Goal: Transaction & Acquisition: Purchase product/service

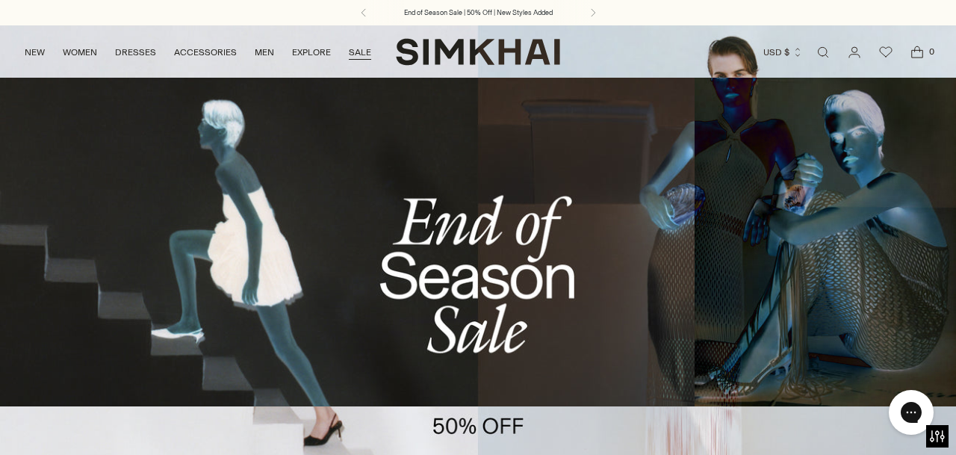
click at [358, 50] on link "SALE" at bounding box center [360, 52] width 22 height 33
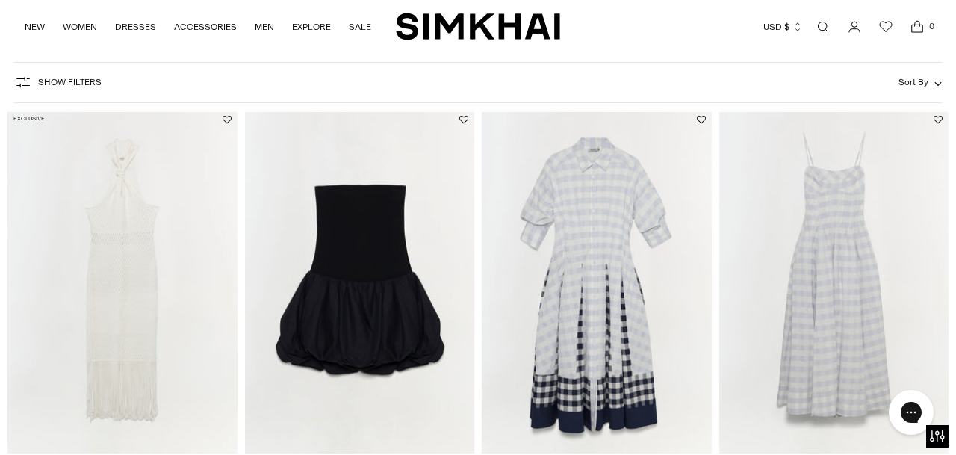
scroll to position [95, 0]
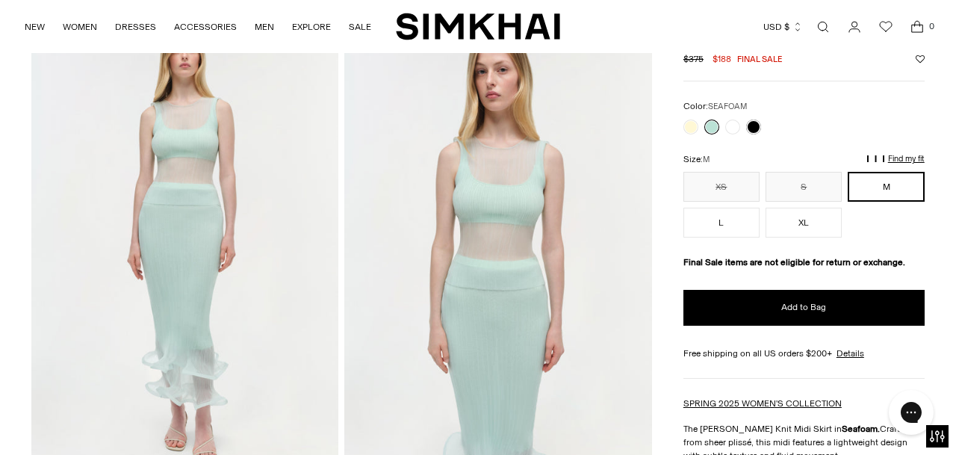
scroll to position [75, 0]
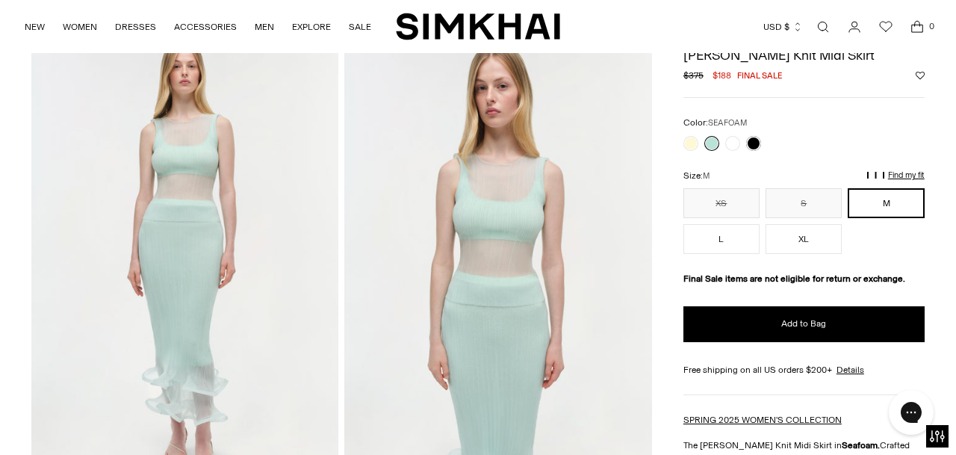
click at [757, 144] on link at bounding box center [754, 143] width 15 height 15
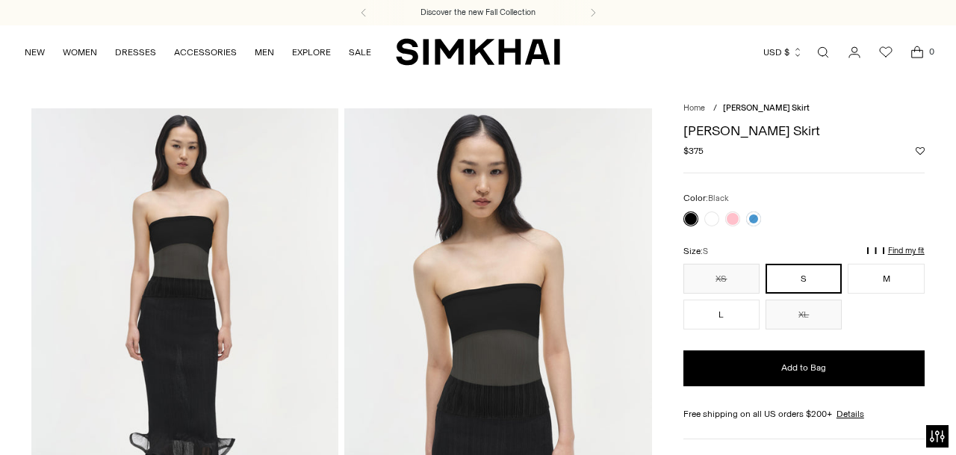
click at [732, 217] on link at bounding box center [733, 218] width 15 height 15
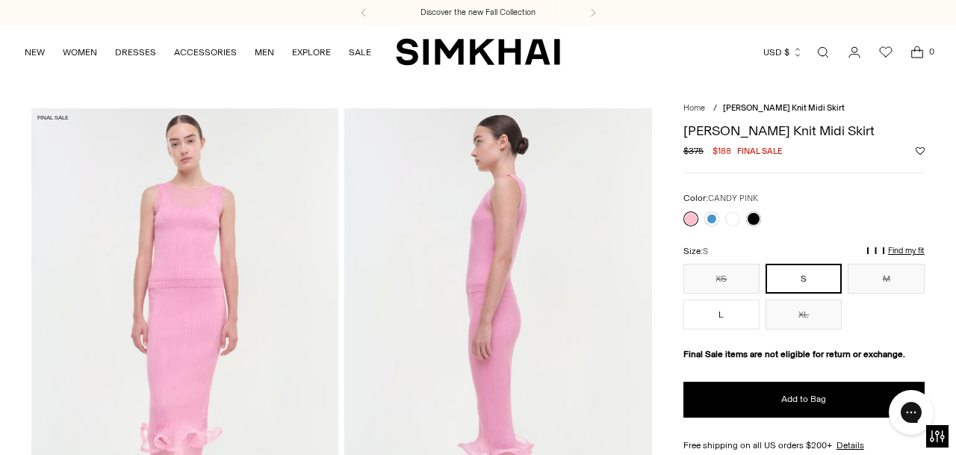
click at [731, 218] on link at bounding box center [733, 218] width 15 height 15
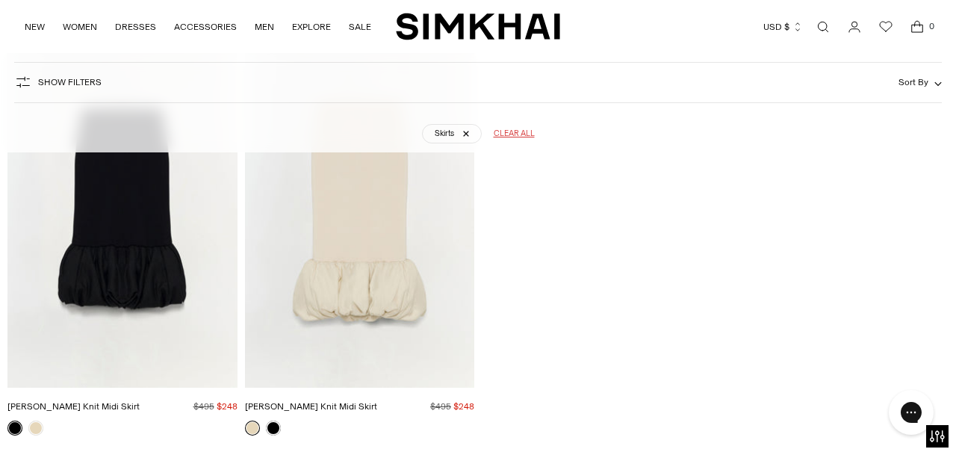
scroll to position [3548, 0]
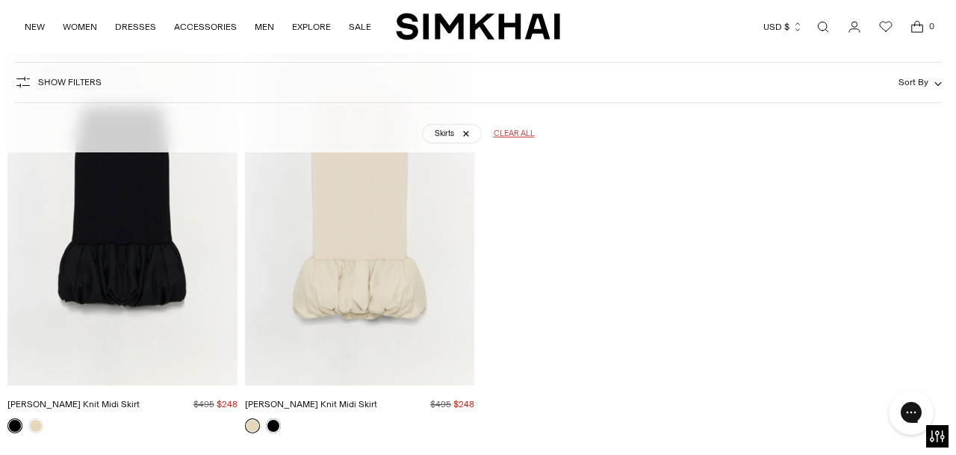
click at [0, 0] on img "Camille Linen Knit Midi Skirt" at bounding box center [0, 0] width 0 height 0
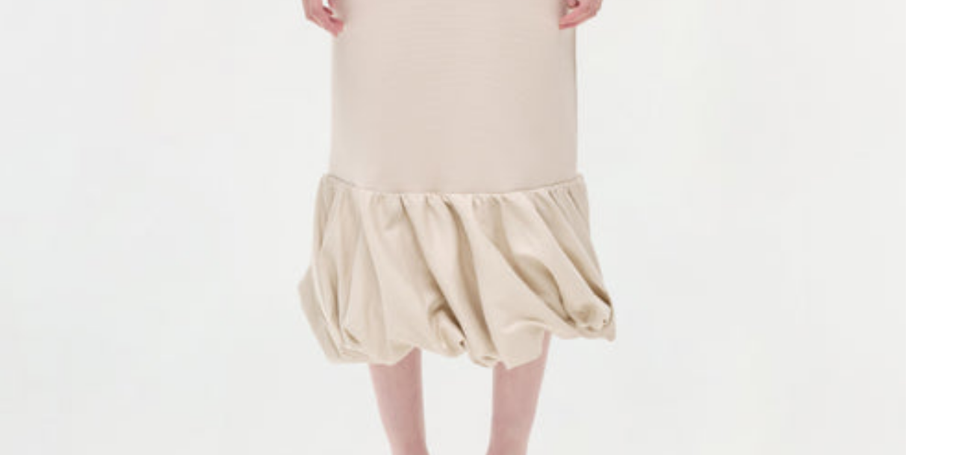
scroll to position [53, 0]
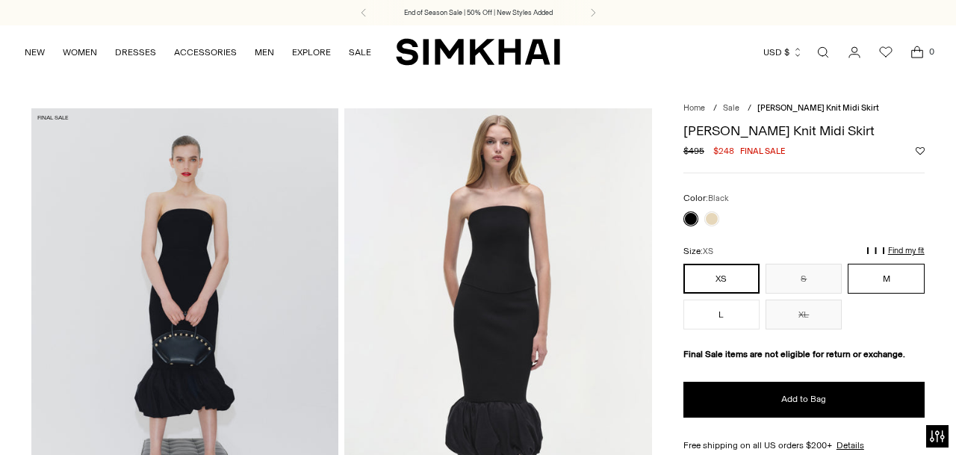
click at [885, 280] on button "M" at bounding box center [886, 279] width 76 height 30
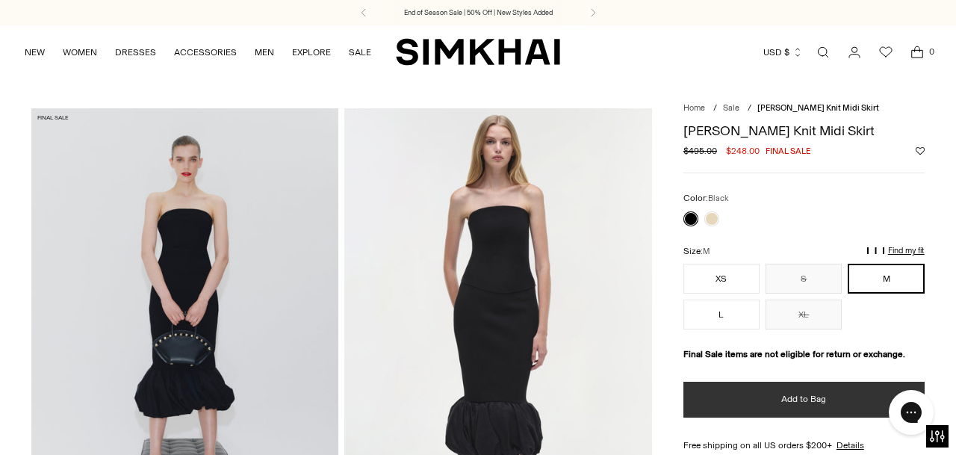
click at [817, 394] on span "Add to Bag" at bounding box center [804, 399] width 45 height 13
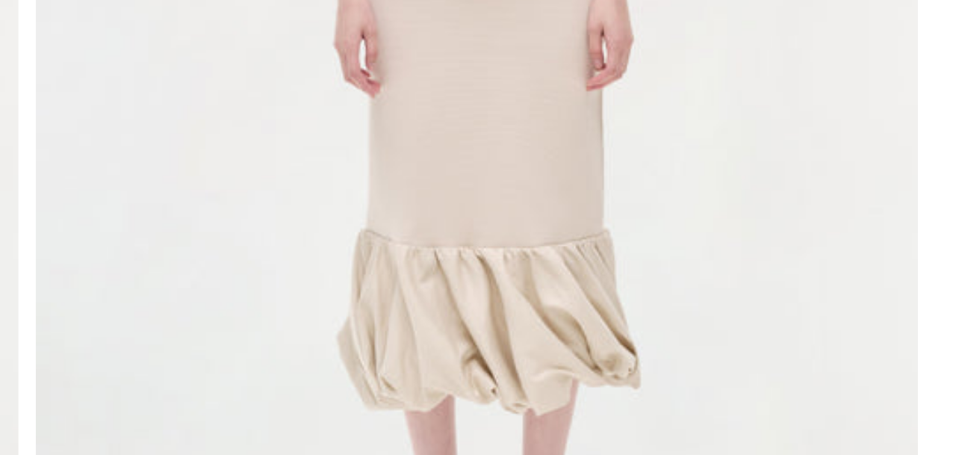
scroll to position [127, 0]
